Goal: Information Seeking & Learning: Learn about a topic

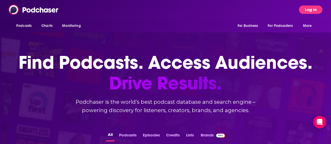
click at [312, 7] on button "Log In" at bounding box center [311, 9] width 24 height 8
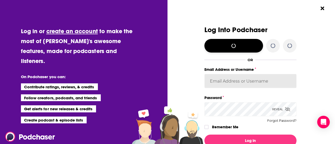
type input "lili.feinberg@simonandschuster.com"
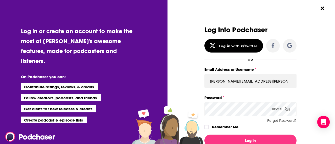
scroll to position [23, 0]
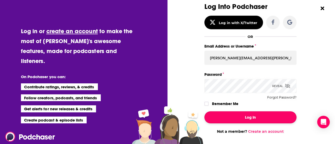
click at [245, 122] on button "Log In" at bounding box center [251, 118] width 92 height 12
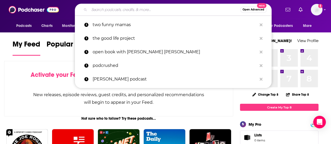
click at [117, 9] on input "Search podcasts, credits, & more..." at bounding box center [164, 9] width 151 height 8
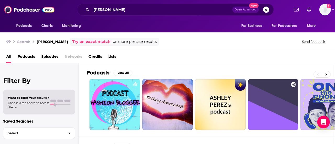
click at [72, 42] on link "Try an exact match" at bounding box center [91, 42] width 38 height 6
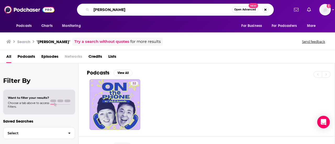
click at [130, 9] on input "ash perez" at bounding box center [161, 9] width 141 height 8
drag, startPoint x: 121, startPoint y: 9, endPoint x: 25, endPoint y: -3, distance: 96.6
click at [25, 0] on html "Podcasts Charts Monitoring ash perez Open Advanced New For Business For Podcast…" at bounding box center [167, 72] width 335 height 144
type input "the try guys"
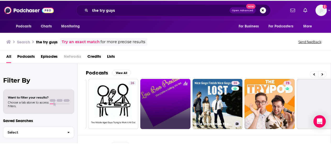
scroll to position [0, 57]
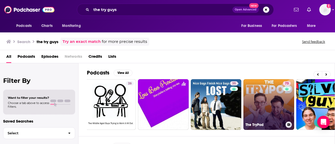
click at [272, 97] on link "73 The TryPod" at bounding box center [269, 104] width 51 height 51
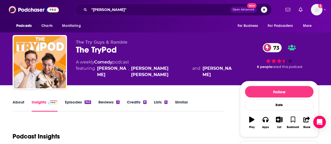
click at [19, 102] on link "About" at bounding box center [19, 106] width 12 height 12
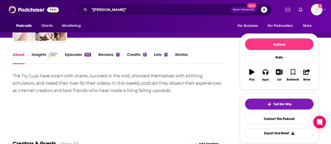
scroll to position [48, 0]
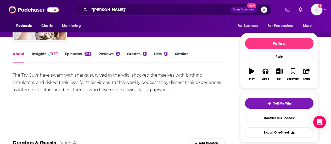
click at [43, 54] on link "Insights" at bounding box center [45, 57] width 26 height 12
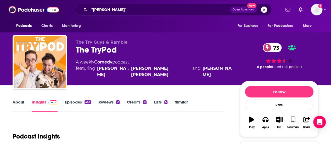
click at [78, 101] on link "Episodes 343" at bounding box center [78, 106] width 26 height 12
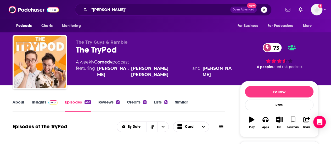
click at [114, 14] on div ""ash perez" Open Advanced New" at bounding box center [173, 10] width 197 height 12
click at [134, 11] on input ""ash perez"" at bounding box center [159, 9] width 141 height 8
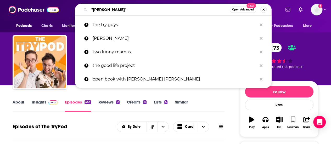
drag, startPoint x: 126, startPoint y: 9, endPoint x: 27, endPoint y: -10, distance: 100.8
click at [27, 0] on html "Podcasts Charts Monitoring "ash perez" Open Advanced New the try guys ash perez…" at bounding box center [165, 72] width 331 height 144
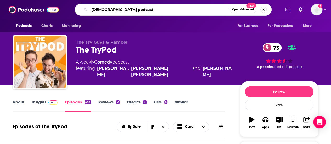
type input "queer podcasts"
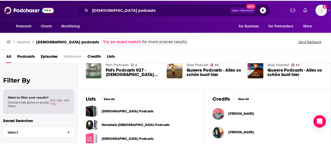
scroll to position [149, 0]
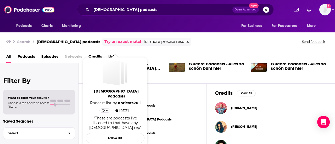
click at [119, 108] on span "Oct 21st, 2022" at bounding box center [123, 110] width 9 height 5
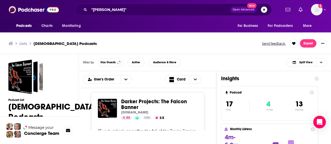
scroll to position [2, 0]
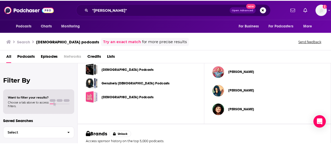
scroll to position [180, 0]
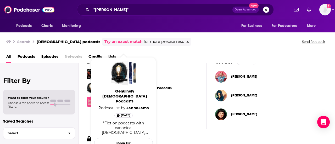
drag, startPoint x: 139, startPoint y: 87, endPoint x: 290, endPoint y: 53, distance: 154.8
click at [290, 53] on div "All Podcasts Episodes Networks Credits Lists" at bounding box center [168, 57] width 325 height 11
drag, startPoint x: 111, startPoint y: 84, endPoint x: 167, endPoint y: 100, distance: 58.5
click at [167, 100] on div "Queer Podcasts" at bounding box center [142, 102] width 111 height 12
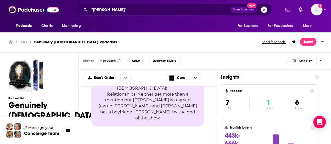
scroll to position [425, 0]
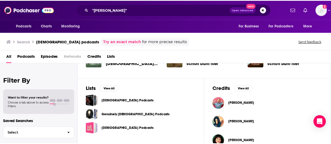
scroll to position [157, 0]
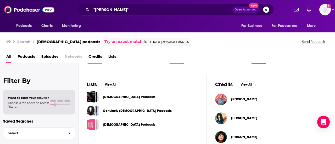
click at [124, 95] on link "Queer Podcasts" at bounding box center [129, 97] width 53 height 6
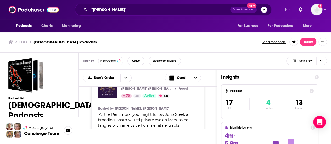
scroll to position [1258, 0]
click at [118, 9] on input ""ash perez"" at bounding box center [159, 9] width 141 height 8
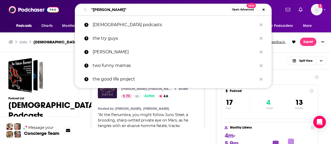
drag, startPoint x: 120, startPoint y: 9, endPoint x: 24, endPoint y: -13, distance: 98.3
click at [24, 0] on html "Podcasts Charts Monitoring "ash perez" Open Advanced New queer podcasts the try…" at bounding box center [165, 70] width 331 height 144
drag, startPoint x: 113, startPoint y: 9, endPoint x: 47, endPoint y: -4, distance: 66.6
click at [47, 0] on html "Podcasts Charts Monitoring "ash perez" Open Advanced New queer podcasts the try…" at bounding box center [165, 70] width 331 height 144
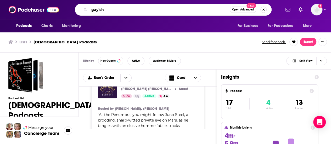
type input "gayish"
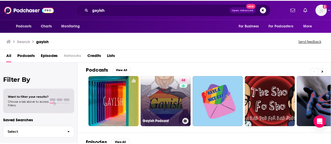
scroll to position [2, 0]
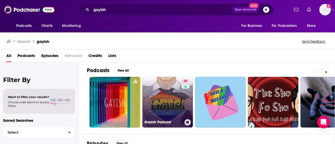
click at [157, 92] on link "68 Gayish Podcast" at bounding box center [167, 102] width 51 height 51
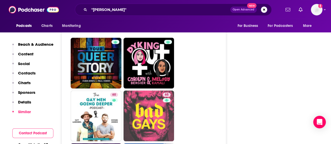
scroll to position [1460, 0]
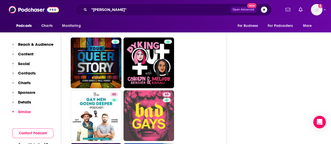
click at [122, 27] on div "Podcasts Charts Monitoring For Business For Podcasters More" at bounding box center [165, 25] width 331 height 13
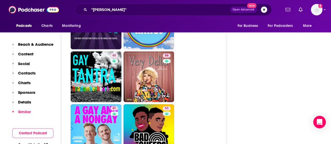
scroll to position [1604, 0]
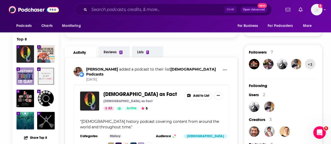
scroll to position [79, 0]
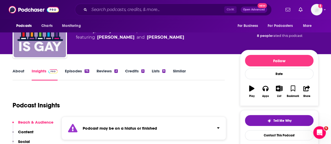
scroll to position [31, 0]
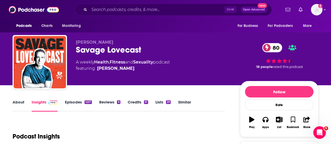
scroll to position [2, 0]
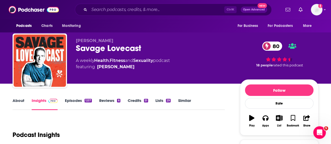
click at [22, 101] on link "About" at bounding box center [19, 104] width 12 height 12
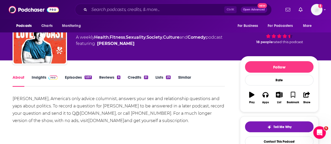
scroll to position [29, 0]
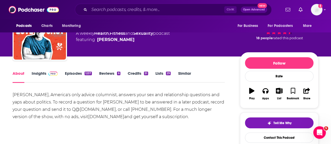
click at [44, 72] on link "Insights" at bounding box center [45, 77] width 26 height 12
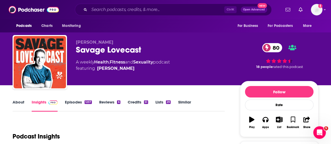
click at [77, 103] on link "Episodes 1257" at bounding box center [78, 106] width 27 height 12
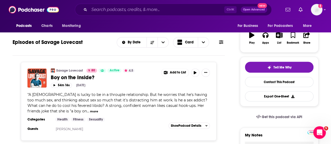
scroll to position [85, 0]
click at [90, 110] on button "more" at bounding box center [94, 111] width 8 height 4
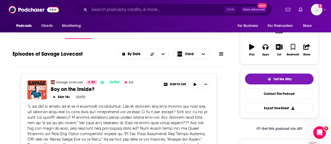
scroll to position [0, 0]
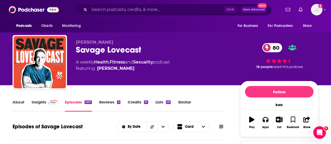
click at [42, 103] on link "Insights" at bounding box center [45, 106] width 26 height 12
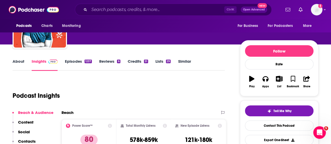
scroll to position [41, 0]
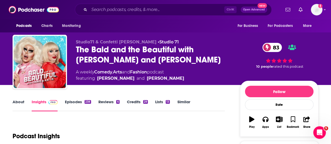
scroll to position [1, 0]
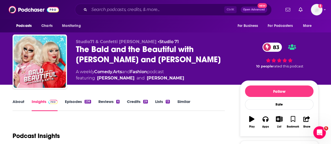
click at [18, 103] on link "About" at bounding box center [19, 105] width 12 height 12
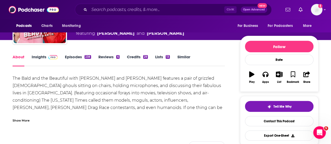
scroll to position [47, 0]
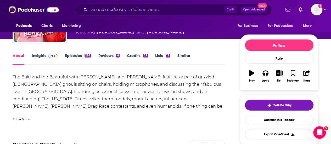
click at [18, 118] on div "Show More" at bounding box center [21, 119] width 17 height 5
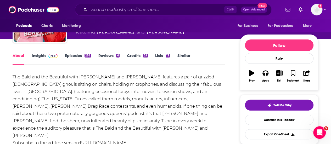
click at [40, 56] on link "Insights" at bounding box center [45, 59] width 26 height 12
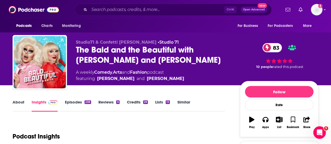
click at [74, 102] on link "Episodes 238" at bounding box center [78, 106] width 26 height 12
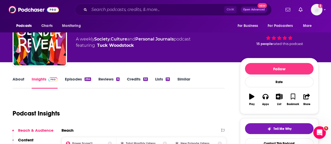
scroll to position [21, 0]
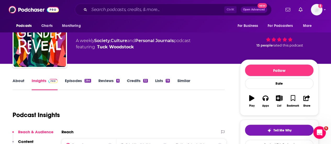
click at [15, 82] on link "About" at bounding box center [19, 84] width 12 height 12
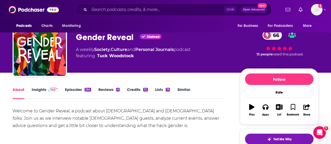
scroll to position [13, 0]
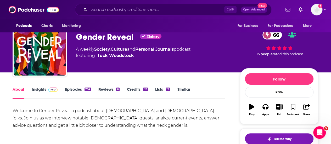
click at [129, 122] on div "Welcome to Gender Reveal, a podcast about nonbinary and transgender folks. Join…" at bounding box center [119, 118] width 212 height 22
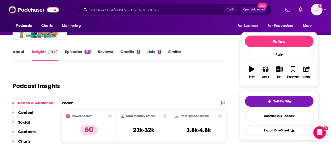
scroll to position [50, 0]
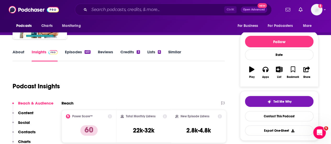
click at [21, 53] on link "About" at bounding box center [19, 55] width 12 height 12
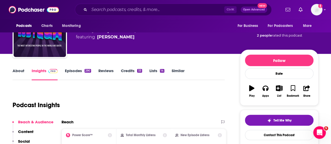
scroll to position [31, 0]
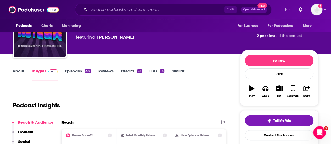
click at [19, 71] on link "About" at bounding box center [19, 75] width 12 height 12
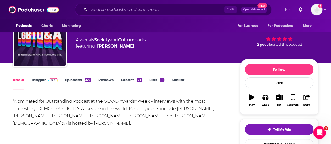
scroll to position [24, 0]
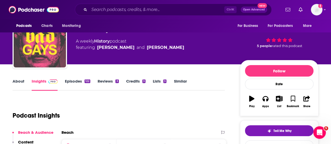
scroll to position [18, 0]
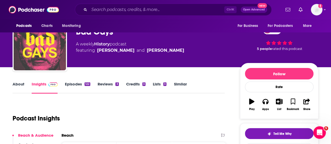
click at [22, 84] on link "About" at bounding box center [19, 88] width 12 height 12
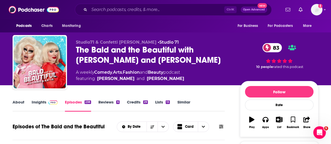
click at [20, 100] on link "About" at bounding box center [19, 106] width 12 height 12
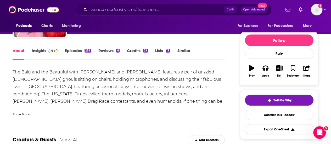
scroll to position [62, 0]
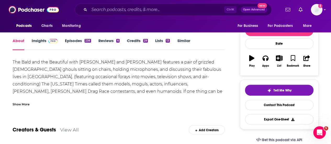
click at [38, 45] on link "Insights" at bounding box center [45, 44] width 26 height 12
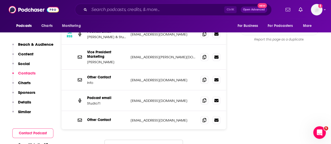
scroll to position [529, 0]
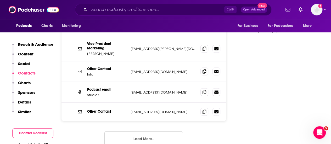
click at [151, 132] on button "Load More..." at bounding box center [143, 139] width 79 height 14
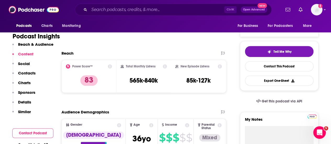
scroll to position [0, 0]
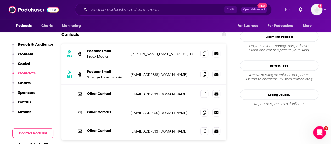
scroll to position [510, 0]
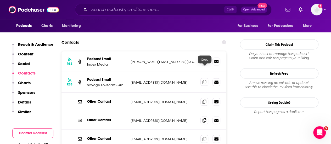
click at [204, 80] on icon at bounding box center [205, 82] width 4 height 4
click at [134, 13] on input "Search podcasts, credits, & more..." at bounding box center [156, 9] width 135 height 8
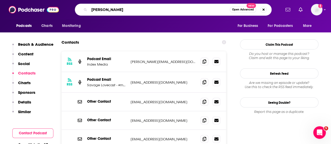
type input "mel robbins"
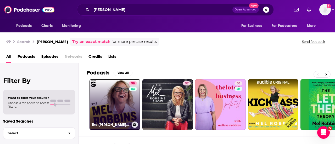
click at [113, 98] on link "98 The Mel Robbins Podcast" at bounding box center [115, 104] width 51 height 51
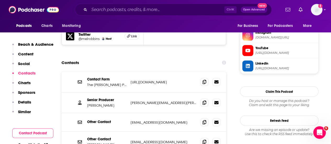
scroll to position [534, 0]
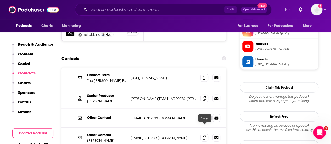
click at [183, 76] on p "https://www.melrobbins.com/contact" at bounding box center [164, 78] width 66 height 4
click at [191, 76] on p "https://www.melrobbins.com/contact" at bounding box center [164, 78] width 66 height 4
drag, startPoint x: 191, startPoint y: 48, endPoint x: 131, endPoint y: 47, distance: 59.7
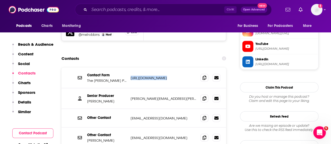
click at [131, 76] on p "https://www.melrobbins.com/contact" at bounding box center [164, 78] width 66 height 4
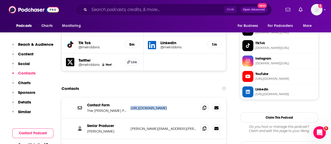
scroll to position [504, 0]
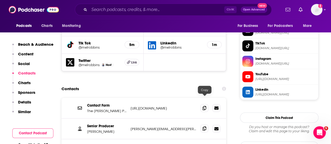
click at [202, 125] on span at bounding box center [205, 129] width 8 height 8
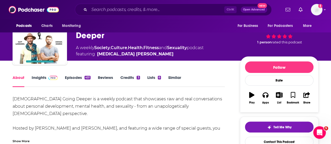
scroll to position [27, 0]
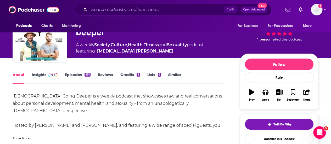
click at [42, 76] on link "Insights" at bounding box center [45, 78] width 26 height 12
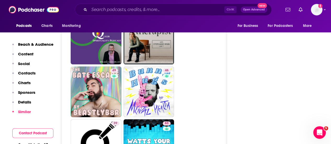
scroll to position [1233, 0]
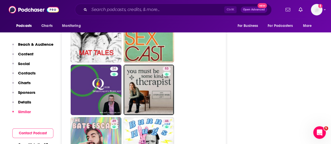
click at [31, 71] on p "Contacts" at bounding box center [27, 73] width 18 height 5
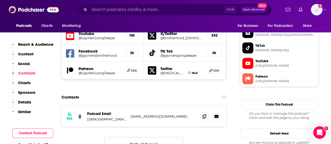
scroll to position [461, 0]
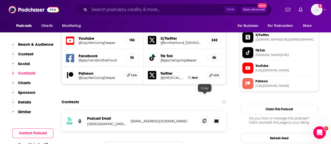
click at [207, 117] on span at bounding box center [205, 121] width 8 height 8
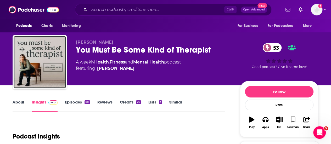
click at [18, 102] on link "About" at bounding box center [19, 106] width 12 height 12
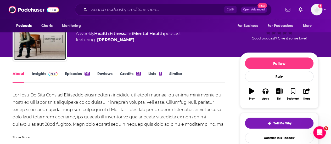
scroll to position [31, 0]
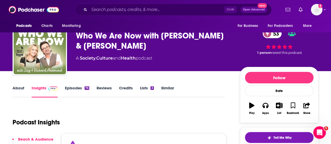
scroll to position [15, 0]
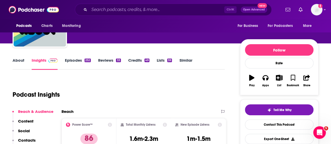
scroll to position [42, 0]
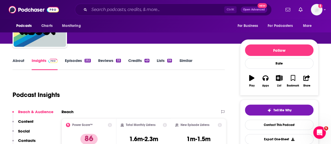
click at [19, 62] on link "About" at bounding box center [19, 64] width 12 height 12
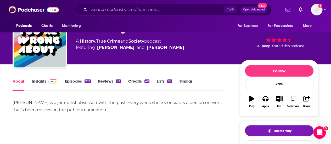
scroll to position [24, 0]
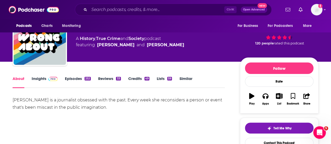
click at [41, 81] on link "Insights" at bounding box center [45, 82] width 26 height 12
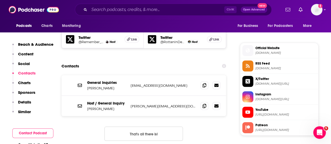
scroll to position [493, 0]
click at [206, 83] on icon at bounding box center [205, 85] width 4 height 4
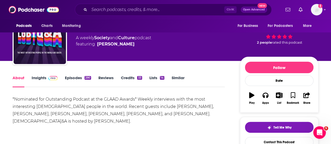
scroll to position [28, 0]
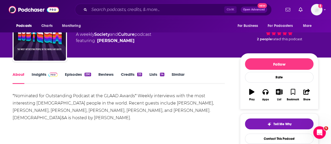
click at [39, 76] on link "Insights" at bounding box center [45, 78] width 26 height 12
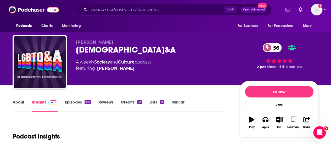
click at [74, 100] on link "Episodes 290" at bounding box center [78, 106] width 26 height 12
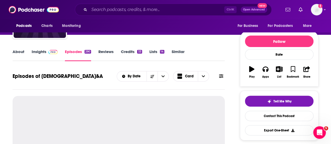
scroll to position [51, 0]
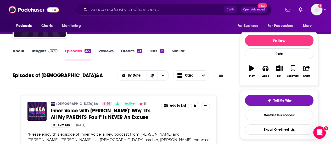
click at [53, 54] on link "Insights" at bounding box center [45, 54] width 26 height 12
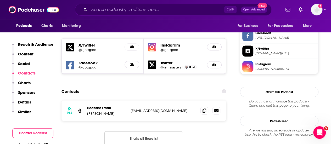
scroll to position [453, 0]
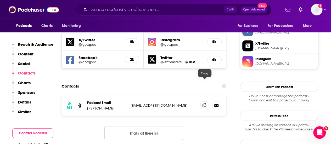
click at [203, 103] on icon at bounding box center [205, 105] width 4 height 4
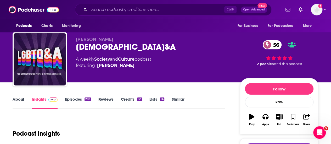
scroll to position [0, 0]
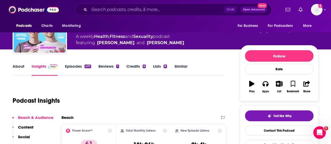
scroll to position [33, 0]
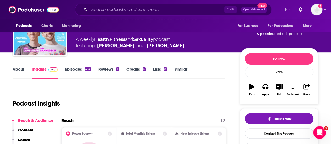
click at [23, 68] on link "About" at bounding box center [19, 73] width 12 height 12
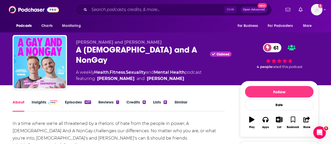
scroll to position [8, 0]
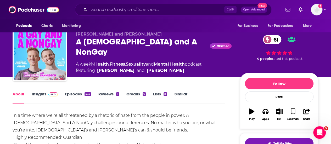
click at [38, 97] on link "Insights" at bounding box center [45, 98] width 26 height 12
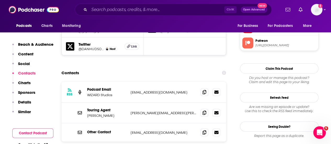
scroll to position [509, 0]
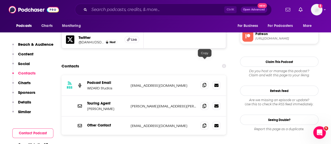
click at [203, 83] on icon at bounding box center [205, 85] width 4 height 4
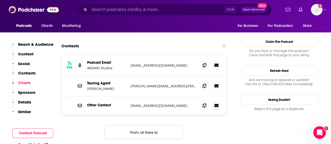
scroll to position [528, 0]
click at [207, 102] on span at bounding box center [205, 106] width 8 height 8
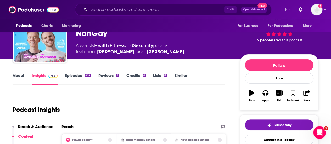
scroll to position [0, 0]
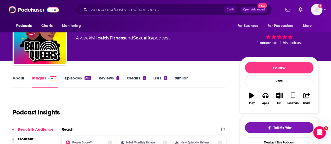
scroll to position [12, 0]
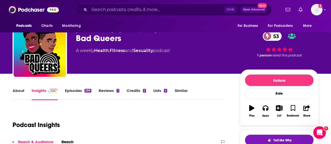
click at [16, 92] on link "About" at bounding box center [19, 94] width 12 height 12
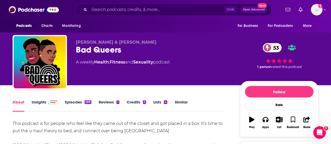
click at [39, 103] on link "Insights" at bounding box center [45, 106] width 26 height 12
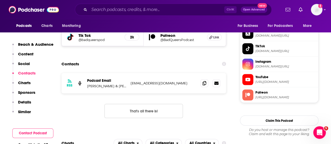
scroll to position [490, 0]
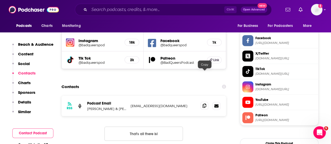
click at [204, 104] on icon at bounding box center [205, 106] width 4 height 4
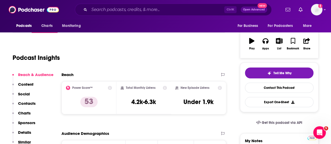
scroll to position [0, 0]
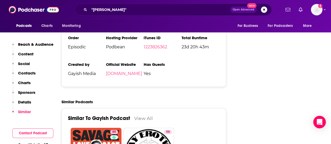
scroll to position [937, 0]
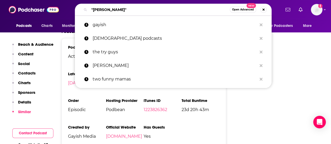
drag, startPoint x: 135, startPoint y: 8, endPoint x: 40, endPoint y: -7, distance: 96.5
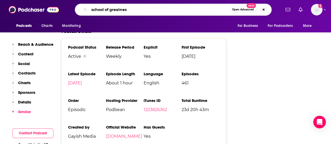
type input "school of greatness"
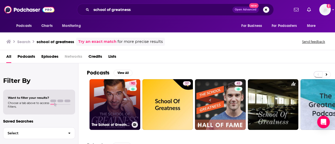
click at [111, 96] on link "92 The School of Greatness" at bounding box center [115, 104] width 51 height 51
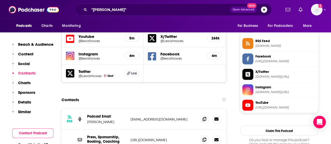
scroll to position [489, 0]
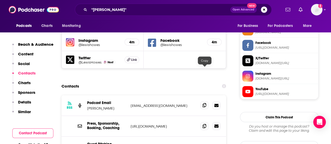
click at [204, 103] on icon at bounding box center [205, 105] width 4 height 4
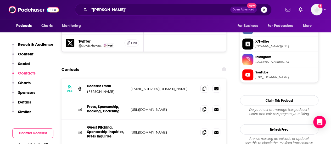
scroll to position [499, 0]
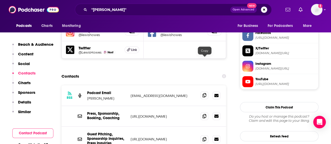
click at [204, 92] on span at bounding box center [205, 96] width 8 height 8
click at [205, 114] on icon at bounding box center [205, 116] width 4 height 4
click at [119, 11] on input ""[PERSON_NAME]"" at bounding box center [159, 9] width 141 height 8
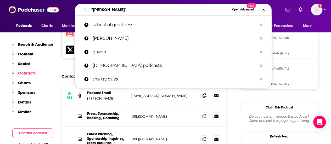
drag, startPoint x: 117, startPoint y: 9, endPoint x: 18, endPoint y: -14, distance: 101.8
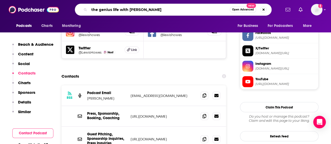
type input "the genius life with [PERSON_NAME]"
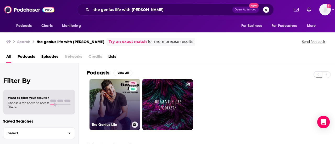
click at [115, 107] on link "75 The Genius Life" at bounding box center [115, 104] width 51 height 51
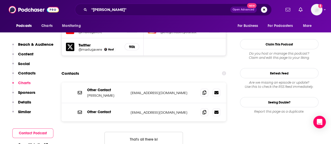
scroll to position [479, 0]
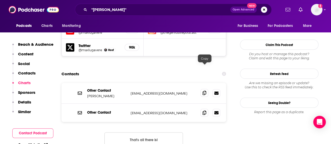
click at [204, 91] on icon at bounding box center [205, 93] width 4 height 4
click at [204, 111] on icon at bounding box center [205, 113] width 4 height 4
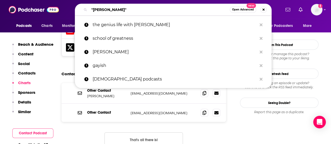
click at [121, 9] on input ""[PERSON_NAME]"" at bounding box center [159, 9] width 141 height 8
drag, startPoint x: 119, startPoint y: 11, endPoint x: 57, endPoint y: -7, distance: 63.8
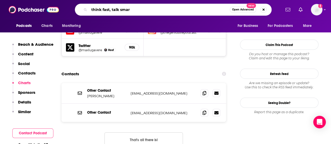
type input "think fast, talk smart"
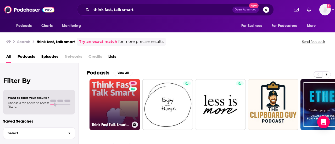
click at [113, 100] on link "88 Think Fast Talk Smart: Communication Techniques" at bounding box center [115, 104] width 51 height 51
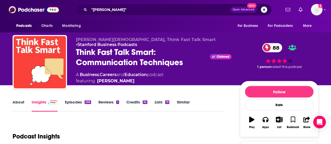
click at [18, 104] on link "About" at bounding box center [19, 106] width 12 height 12
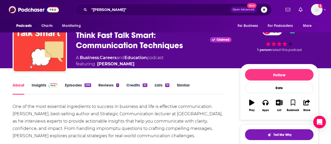
scroll to position [19, 0]
